Goal: Task Accomplishment & Management: Use online tool/utility

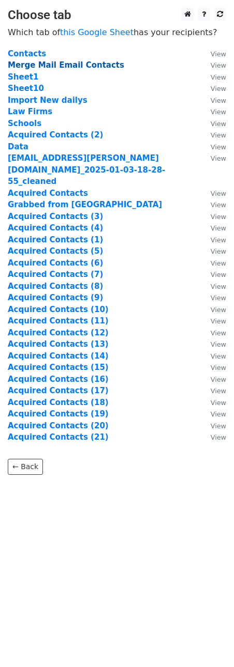
click at [64, 68] on strong "Merge Mail Email Contacts" at bounding box center [66, 64] width 116 height 9
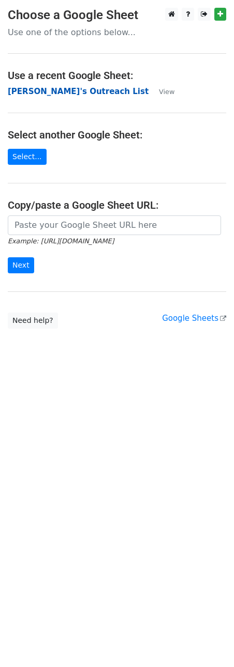
click at [55, 95] on strong "[PERSON_NAME]'s Outreach List" at bounding box center [78, 91] width 141 height 9
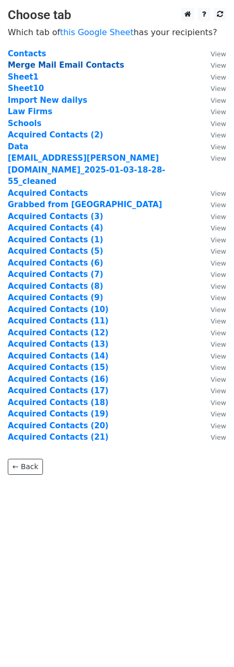
click at [91, 65] on strong "Merge Mail Email Contacts" at bounding box center [66, 64] width 116 height 9
click at [104, 69] on strong "Merge Mail Email Contacts" at bounding box center [66, 64] width 116 height 9
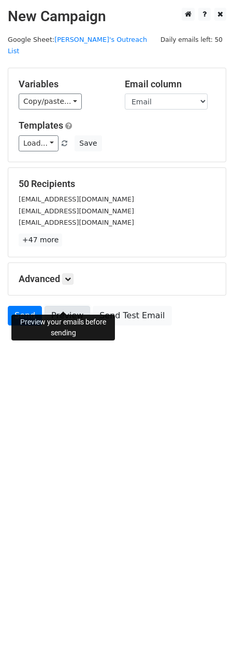
click at [67, 311] on link "Preview" at bounding box center [66, 316] width 45 height 20
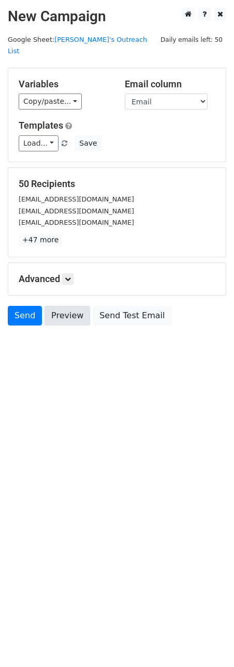
click at [60, 308] on link "Preview" at bounding box center [66, 316] width 45 height 20
